Goal: Task Accomplishment & Management: Complete application form

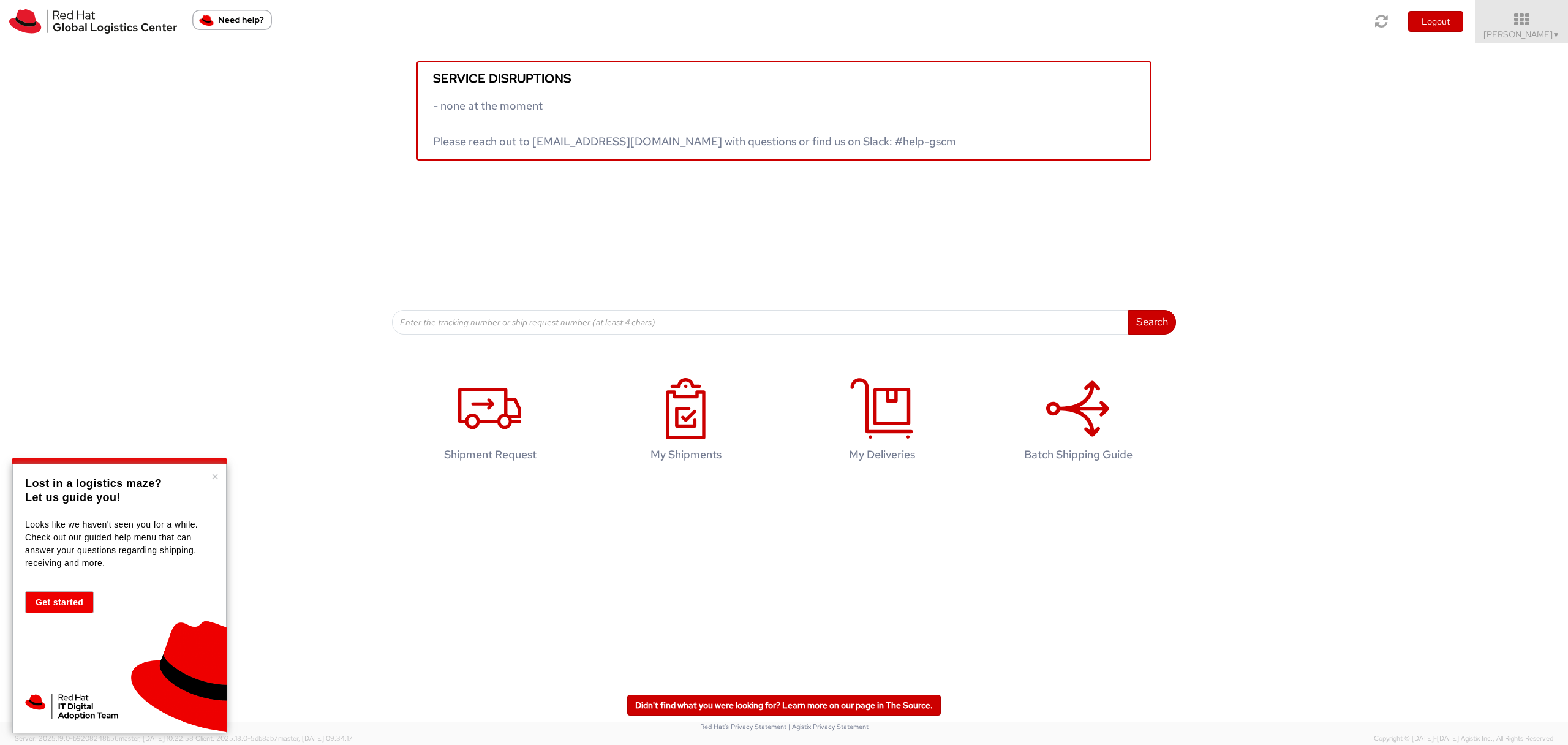
click at [366, 187] on div "Service disruptions - none at the moment Please reach out to [EMAIL_ADDRESS][DO…" at bounding box center [784, 188] width 1568 height 292
click at [514, 439] on agx-glyph at bounding box center [490, 436] width 63 height 11
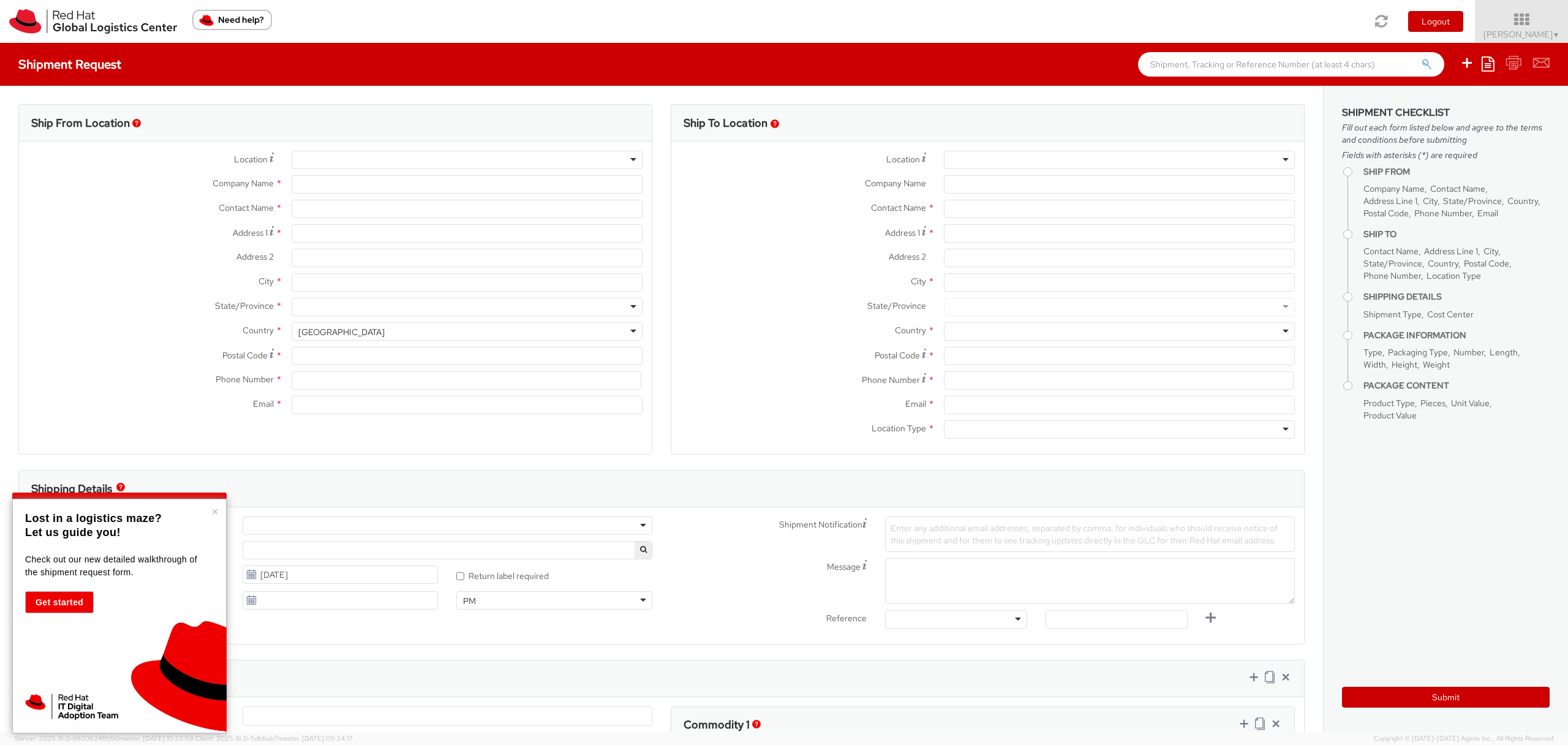
select select "419"
select select
type input "Red Hat"
type input "[PERSON_NAME]"
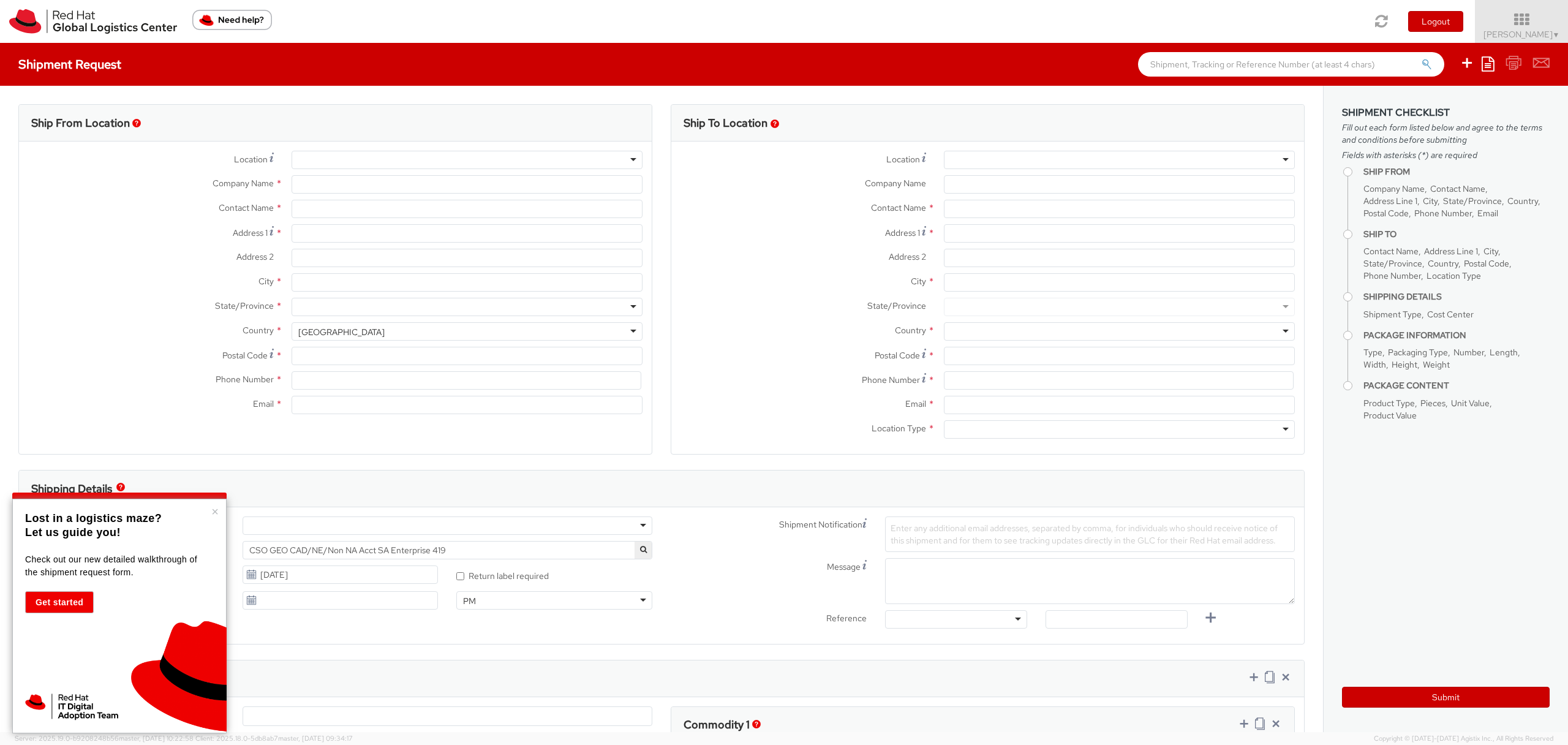
type input "dsoldo@redhat.com"
